Goal: Information Seeking & Learning: Find contact information

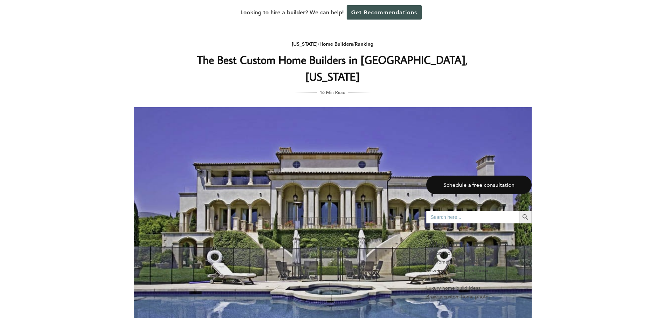
scroll to position [4534, 0]
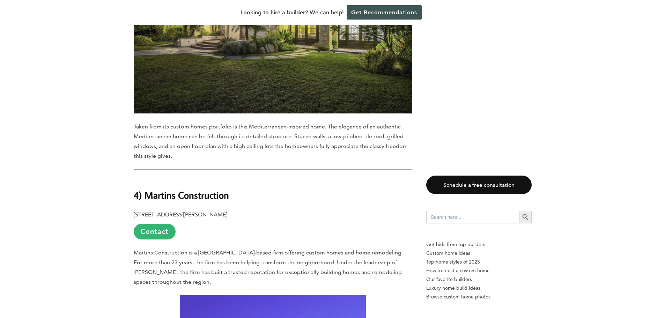
click at [291, 210] on p "1666 Courtney Ave., Los Angeles, CA 90046 Contact" at bounding box center [273, 225] width 279 height 30
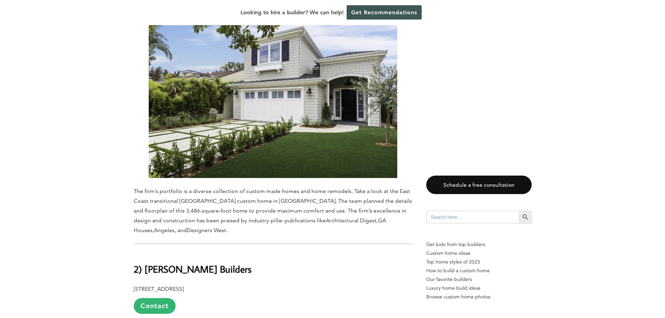
scroll to position [5267, 0]
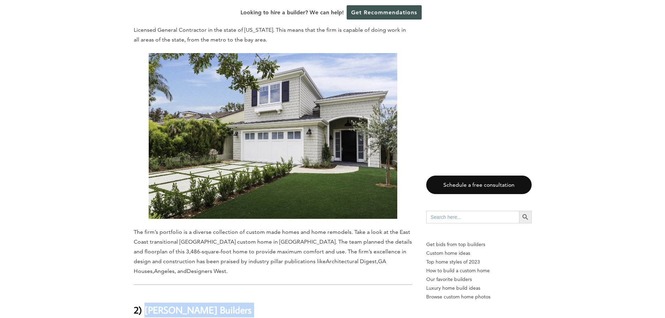
drag, startPoint x: 256, startPoint y: 195, endPoint x: 146, endPoint y: 173, distance: 112.1
copy div "Shawn Nelson Builders 124 Center St., 1st Floor, El Segundo, CA 90245"
click at [317, 293] on h2 "2) Shawn Nelson Builders" at bounding box center [273, 305] width 279 height 24
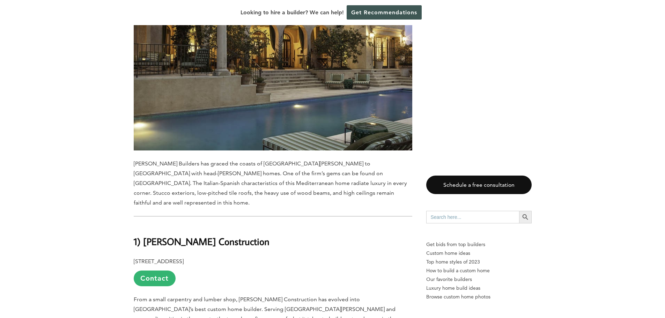
scroll to position [5721, 0]
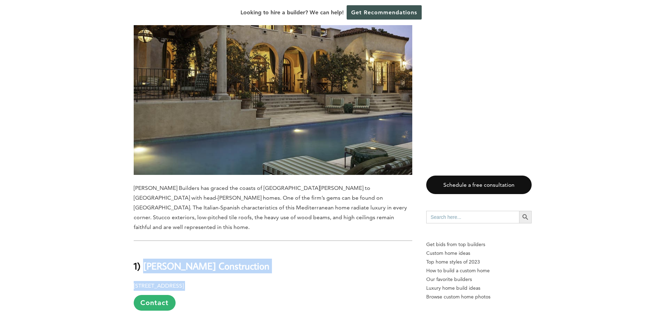
drag, startPoint x: 239, startPoint y: 144, endPoint x: 144, endPoint y: 123, distance: 96.9
copy div "Kavin Construction 3814 Willat Ave., Los Angeles, CA 90232"
click at [294, 281] on p "3814 Willat Ave., Los Angeles, CA 90232 Contact" at bounding box center [273, 296] width 279 height 30
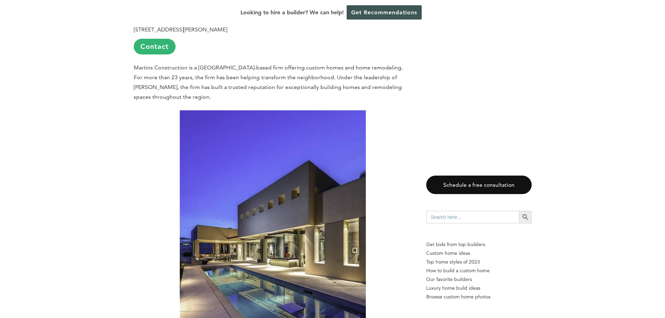
scroll to position [4623, 0]
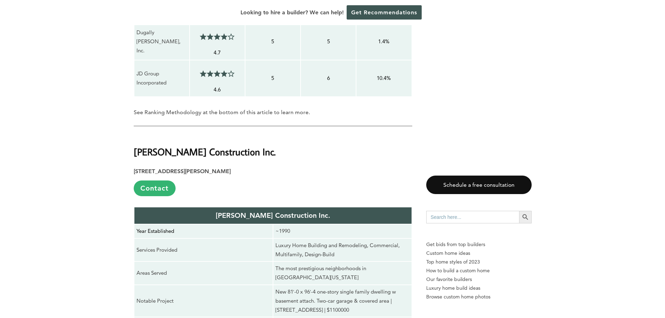
scroll to position [1117, 0]
